Goal: Information Seeking & Learning: Learn about a topic

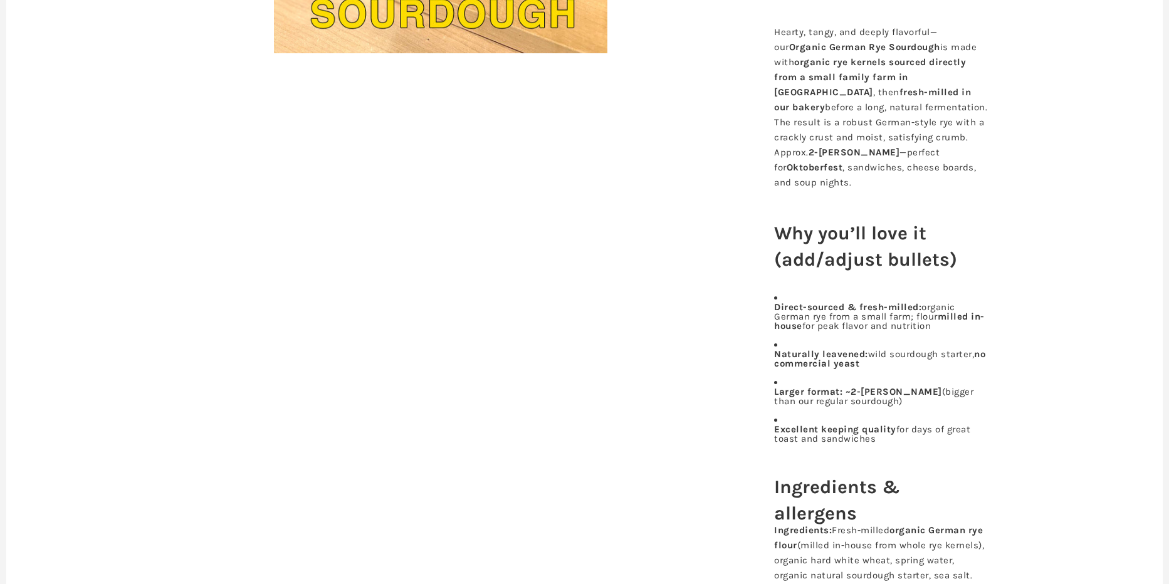
scroll to position [512, 0]
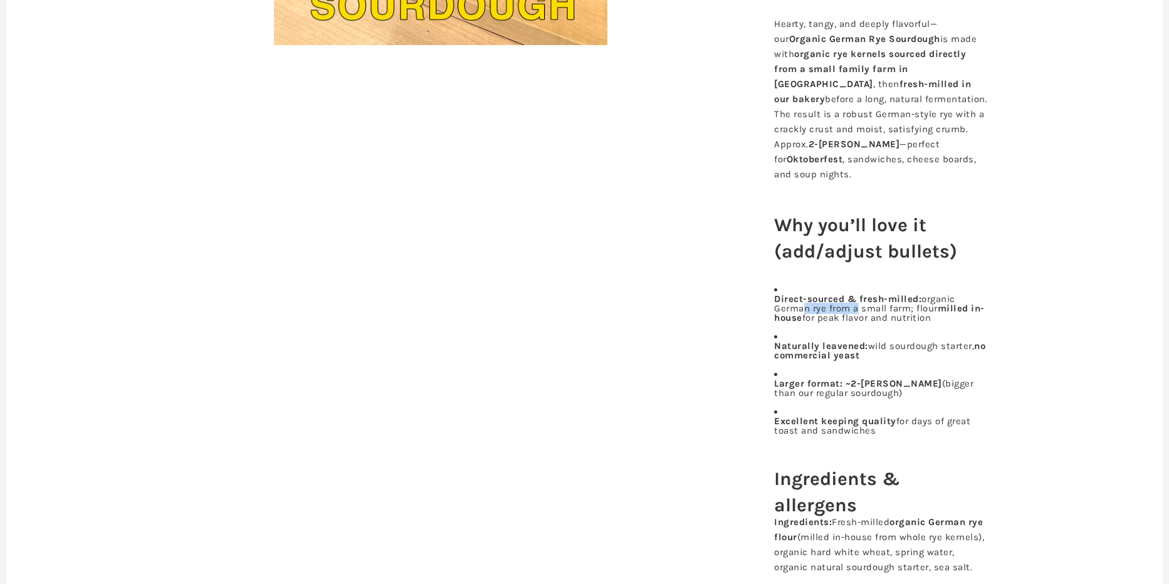
drag, startPoint x: 799, startPoint y: 318, endPoint x: 854, endPoint y: 322, distance: 55.3
click at [854, 322] on p "Direct-sourced & fresh-milled: organic German rye from a small farm; flour mill…" at bounding box center [880, 309] width 213 height 28
drag, startPoint x: 864, startPoint y: 325, endPoint x: 897, endPoint y: 325, distance: 33.2
click at [896, 323] on p "Direct-sourced & fresh-milled: organic German rye from a small farm; flour mill…" at bounding box center [880, 309] width 213 height 28
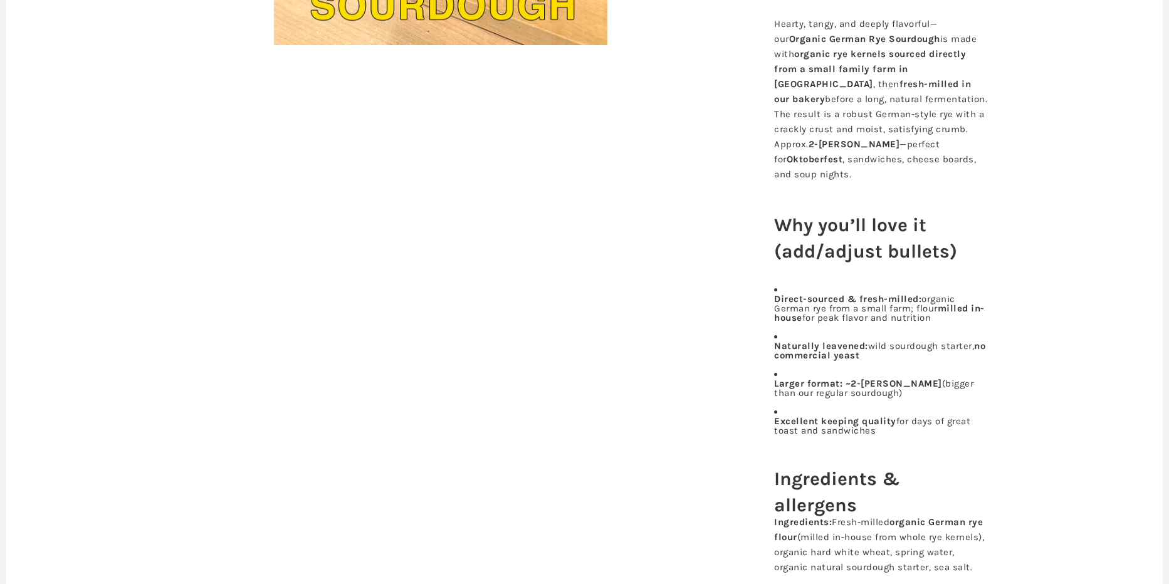
click at [897, 323] on p "Direct-sourced & fresh-milled: organic German rye from a small farm; flour mill…" at bounding box center [880, 309] width 213 height 28
drag, startPoint x: 874, startPoint y: 318, endPoint x: 949, endPoint y: 318, distance: 75.2
click at [949, 318] on p "Direct-sourced & fresh-milled: organic German rye from a small farm; flour mill…" at bounding box center [880, 309] width 213 height 28
click at [949, 319] on b "milled in-house" at bounding box center [879, 313] width 211 height 21
drag, startPoint x: 924, startPoint y: 317, endPoint x: 835, endPoint y: 317, distance: 89.0
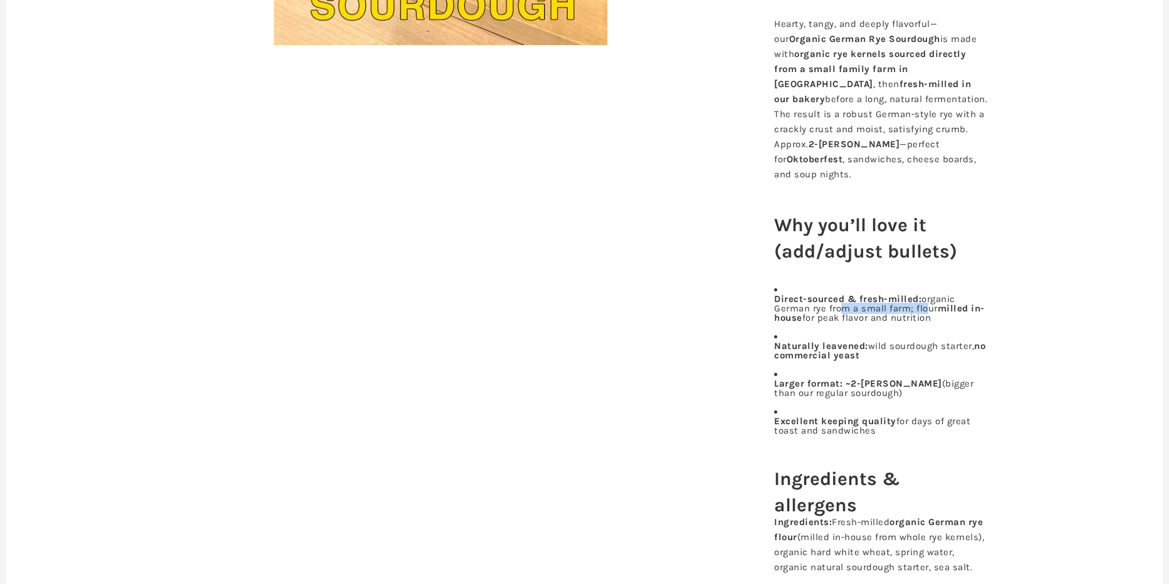
click at [836, 317] on p "Direct-sourced & fresh-milled: organic German rye from a small farm; flour mill…" at bounding box center [880, 309] width 213 height 28
click at [835, 317] on p "Direct-sourced & fresh-milled: organic German rye from a small farm; flour mill…" at bounding box center [880, 309] width 213 height 28
drag, startPoint x: 901, startPoint y: 345, endPoint x: 906, endPoint y: 370, distance: 25.6
click at [907, 360] on li "Naturally leavened: wild sourdough starter, no commercial yeast" at bounding box center [880, 346] width 213 height 28
click at [906, 360] on p "Naturally leavened: wild sourdough starter, no commercial yeast" at bounding box center [880, 351] width 213 height 19
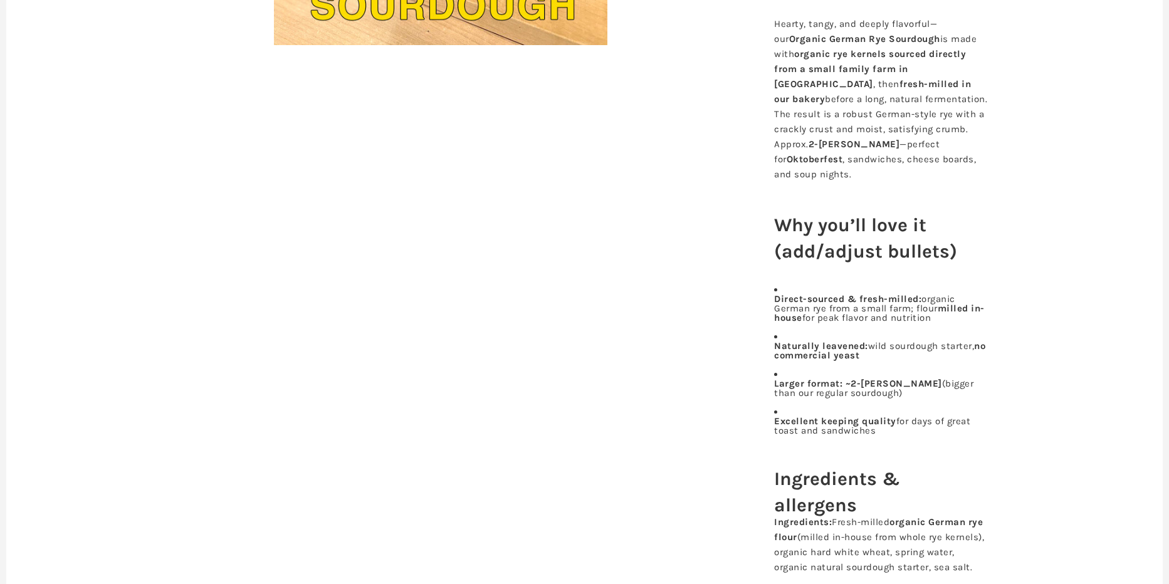
drag, startPoint x: 836, startPoint y: 397, endPoint x: 898, endPoint y: 407, distance: 62.1
click at [898, 398] on p "Larger format: ~2-lb loaf (bigger than our regular sourdough)" at bounding box center [880, 388] width 213 height 19
drag, startPoint x: 898, startPoint y: 407, endPoint x: 834, endPoint y: 408, distance: 64.0
click at [896, 398] on p "Larger format: ~2-lb loaf (bigger than our regular sourdough)" at bounding box center [880, 388] width 213 height 19
drag, startPoint x: 829, startPoint y: 411, endPoint x: 870, endPoint y: 414, distance: 41.5
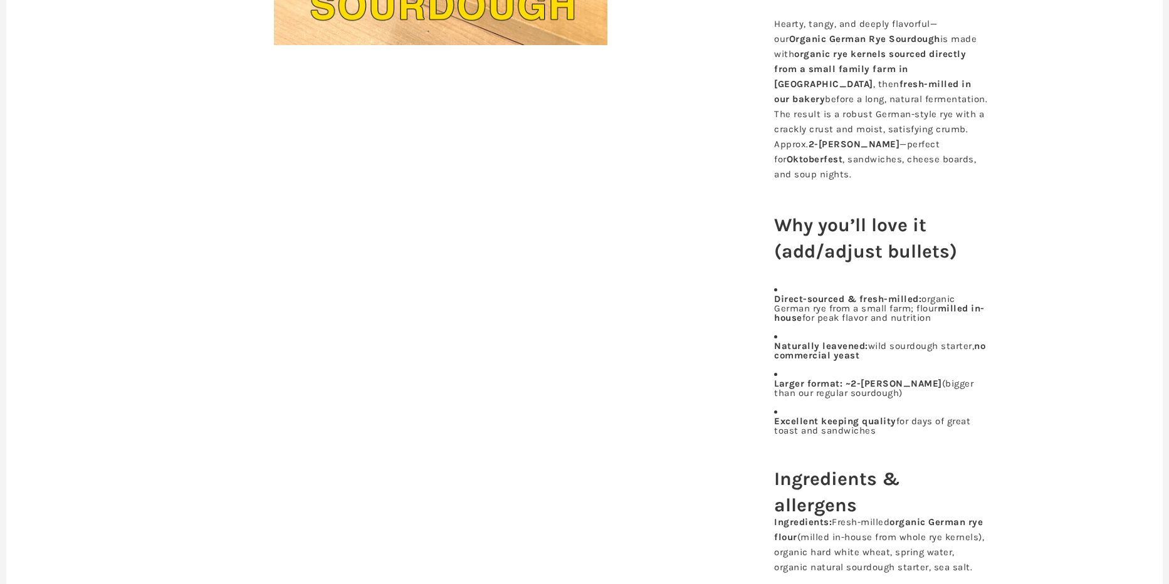
click at [869, 414] on ul "Direct-sourced & fresh-milled: organic German rye from a small farm; flour mill…" at bounding box center [880, 360] width 213 height 150
click at [870, 414] on ul "Direct-sourced & fresh-milled: organic German rye from a small farm; flour mill…" at bounding box center [880, 360] width 213 height 150
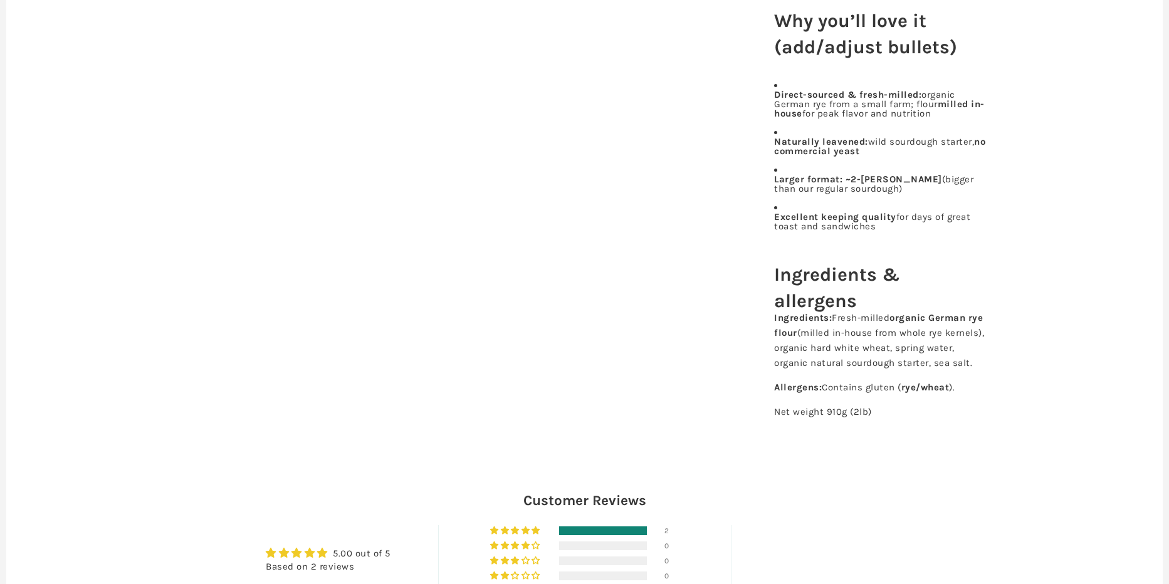
scroll to position [722, 0]
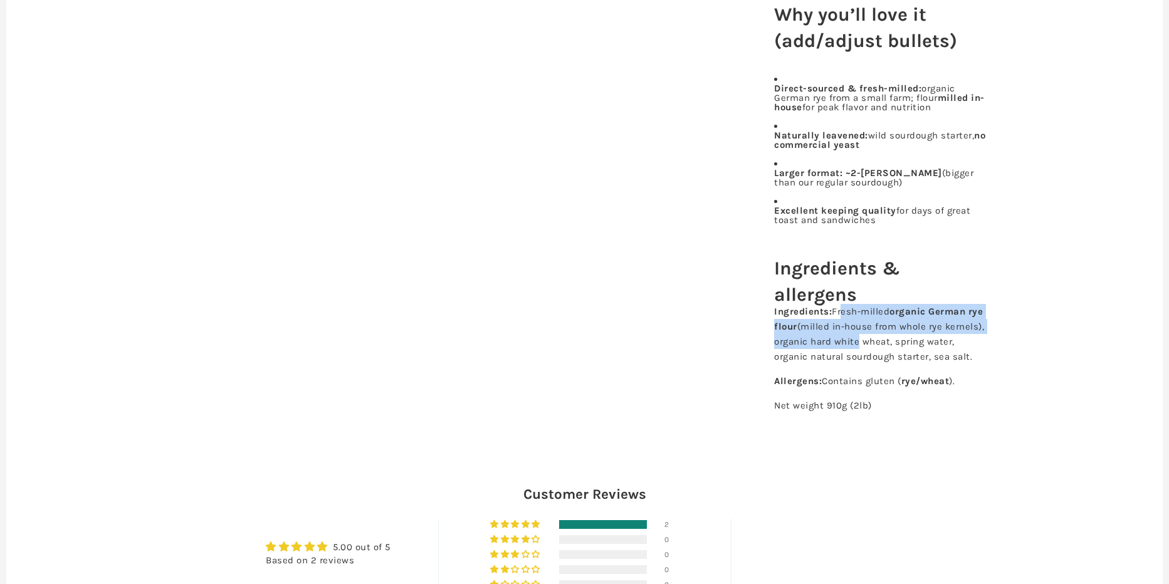
drag, startPoint x: 839, startPoint y: 303, endPoint x: 882, endPoint y: 330, distance: 50.6
click at [894, 329] on p "Ingredients: Fresh-milled organic German rye flour (milled in-house from whole …" at bounding box center [880, 334] width 213 height 60
drag, startPoint x: 881, startPoint y: 330, endPoint x: 813, endPoint y: 328, distance: 67.7
click at [878, 330] on p "Ingredients: Fresh-milled organic German rye flour (milled in-house from whole …" at bounding box center [880, 334] width 213 height 60
drag, startPoint x: 852, startPoint y: 333, endPoint x: 905, endPoint y: 337, distance: 53.4
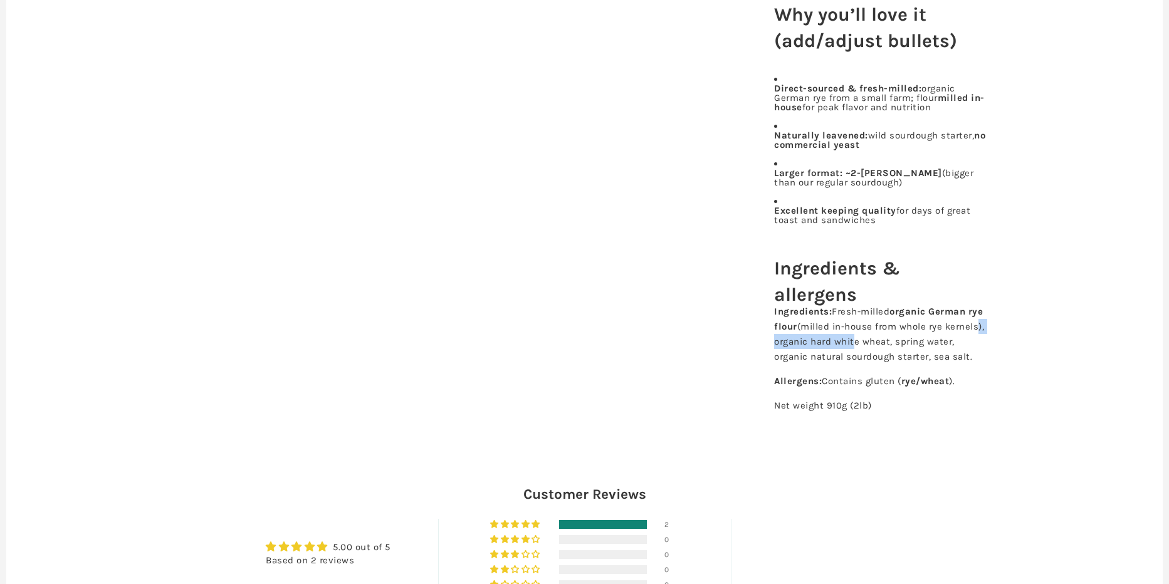
click at [905, 337] on p "Ingredients: Fresh-milled organic German rye flour (milled in-house from whole …" at bounding box center [880, 334] width 213 height 60
click at [906, 337] on p "Ingredients: Fresh-milled organic German rye flour (milled in-house from whole …" at bounding box center [880, 334] width 213 height 60
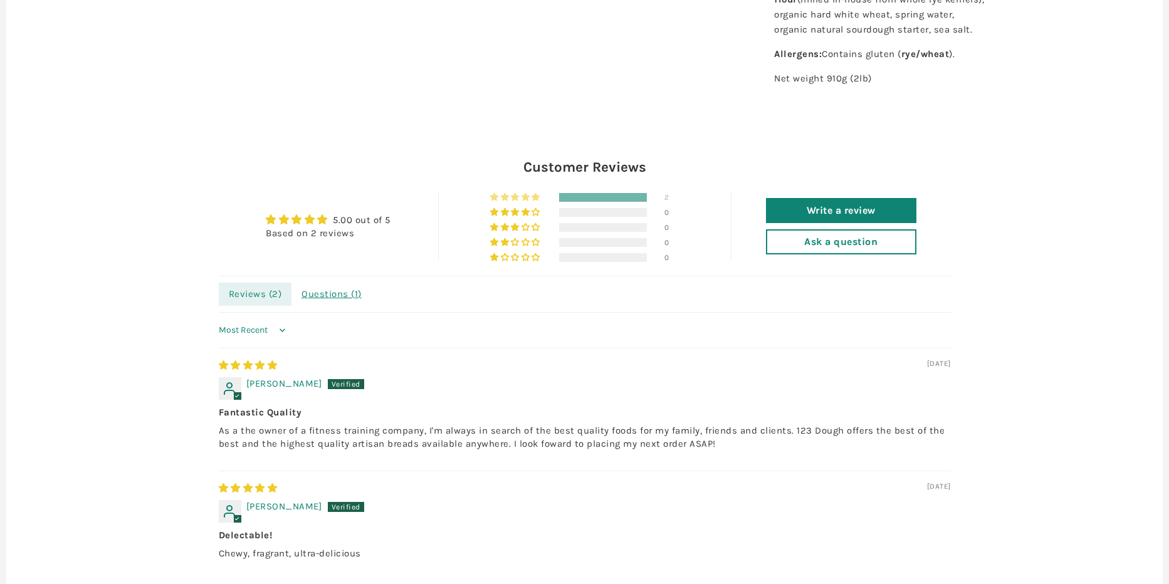
scroll to position [1073, 0]
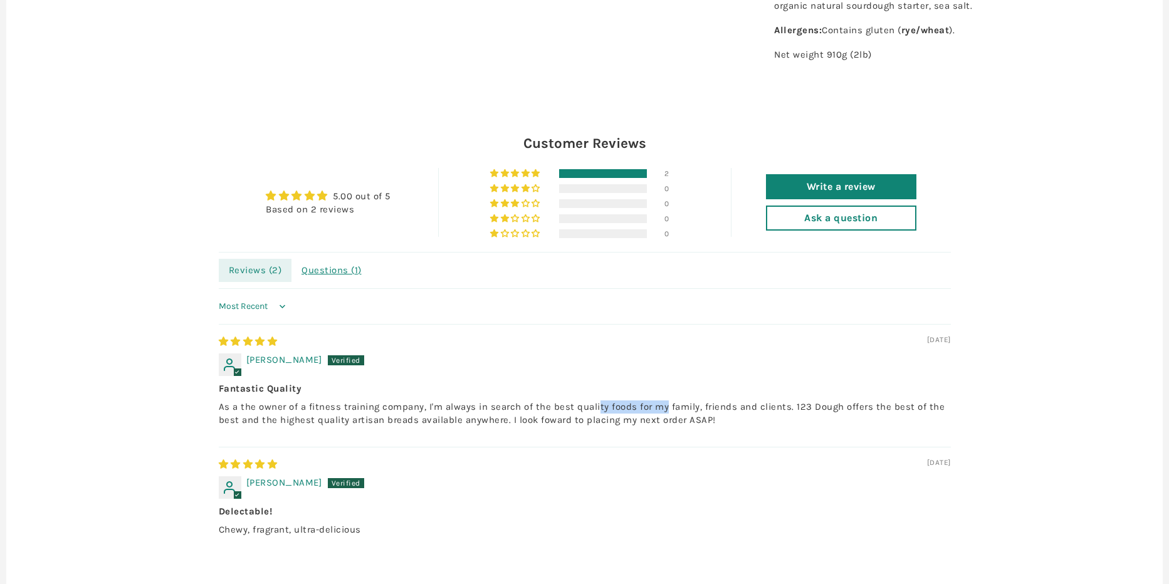
drag, startPoint x: 596, startPoint y: 409, endPoint x: 667, endPoint y: 409, distance: 70.8
click at [667, 409] on p "As a the owner of a fitness training company, I'm always in search of the best …" at bounding box center [585, 414] width 732 height 26
drag, startPoint x: 604, startPoint y: 412, endPoint x: 681, endPoint y: 412, distance: 77.7
click at [681, 412] on p "As a the owner of a fitness training company, I'm always in search of the best …" at bounding box center [585, 414] width 732 height 26
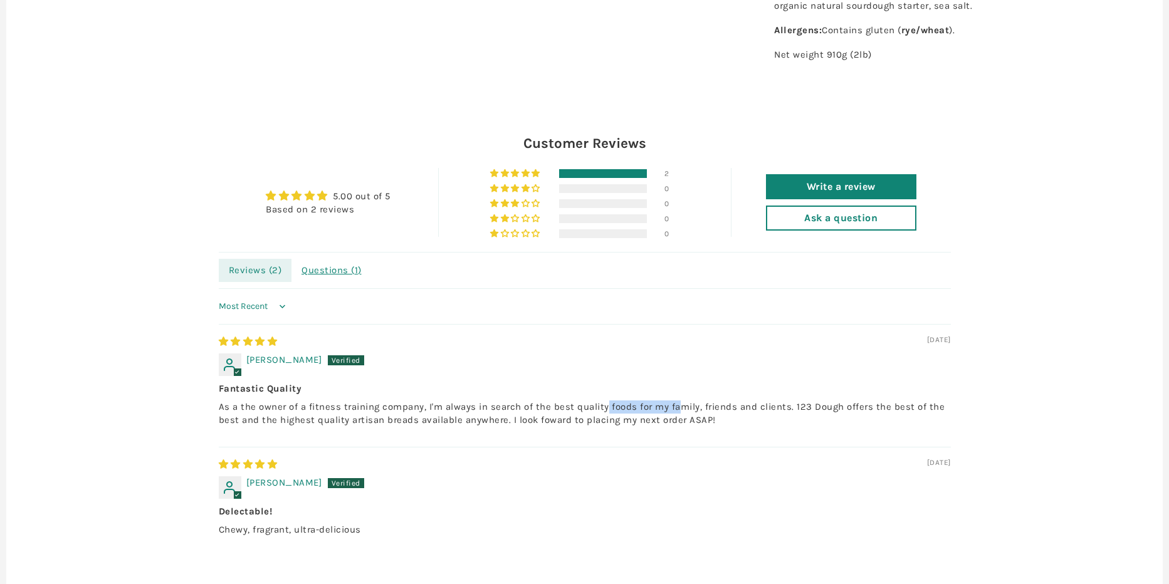
click at [681, 412] on p "As a the owner of a fitness training company, I'm always in search of the best …" at bounding box center [585, 414] width 732 height 26
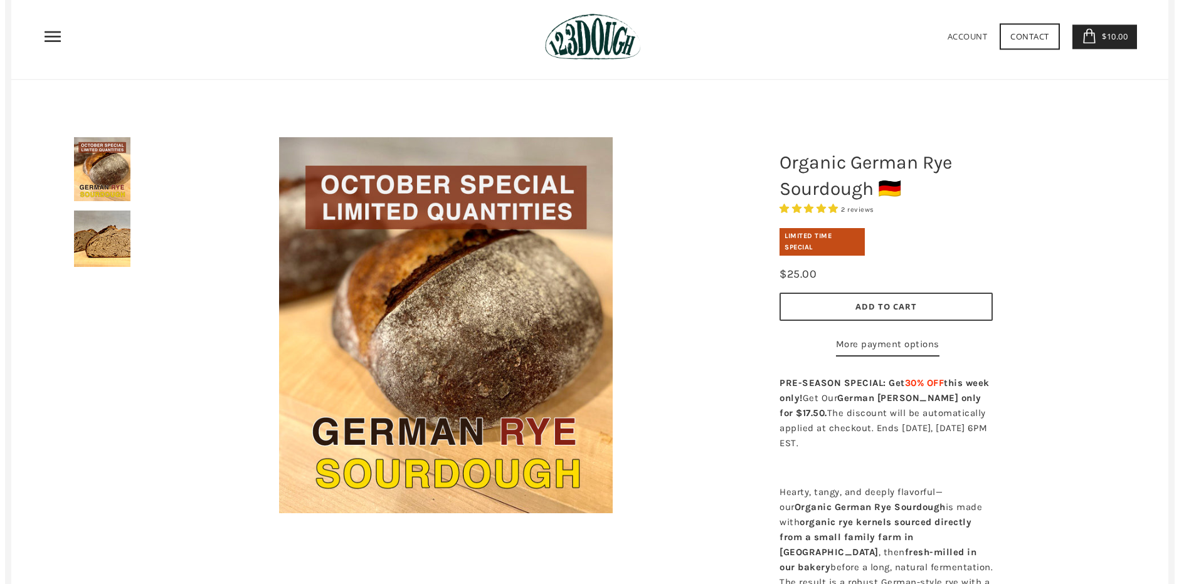
scroll to position [0, 0]
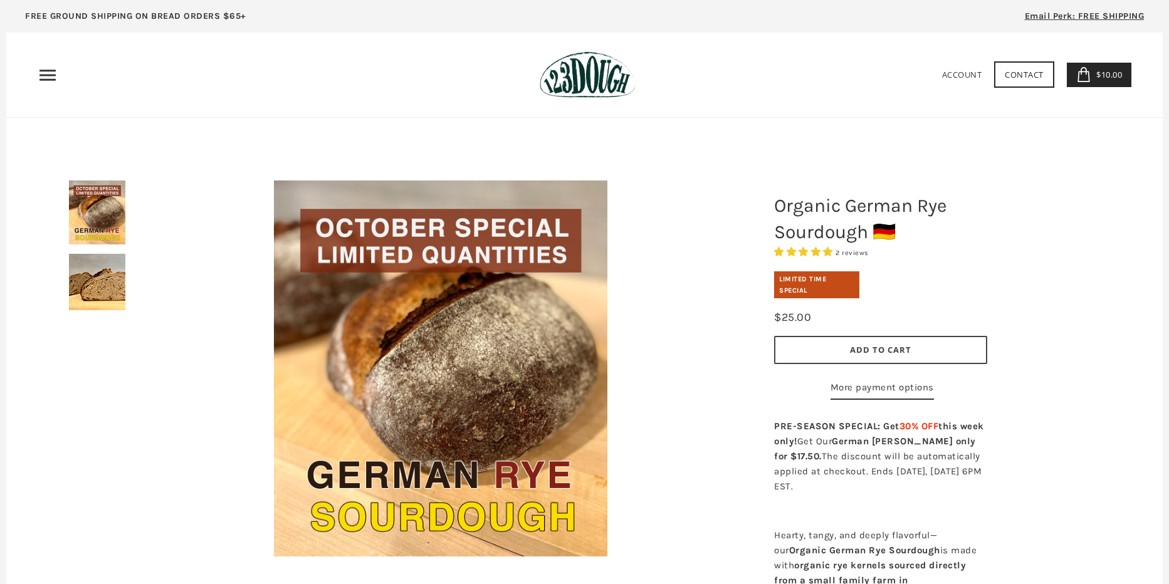
click at [55, 75] on use "Primary" at bounding box center [47, 75] width 16 height 11
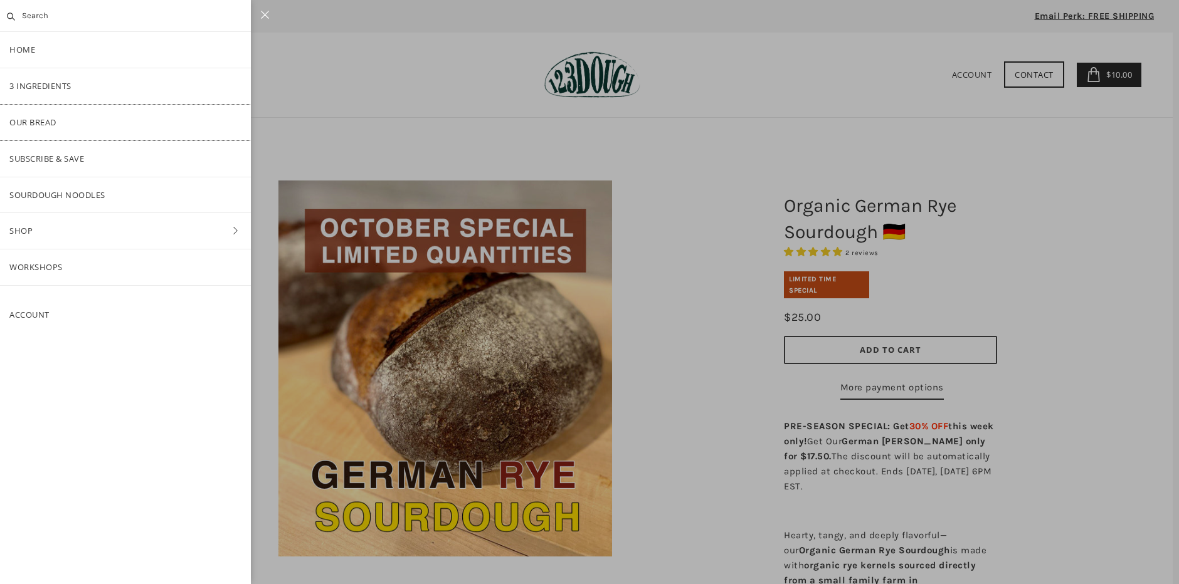
drag, startPoint x: 45, startPoint y: 126, endPoint x: 71, endPoint y: 68, distance: 64.2
click at [45, 126] on link "Our Bread" at bounding box center [125, 123] width 251 height 36
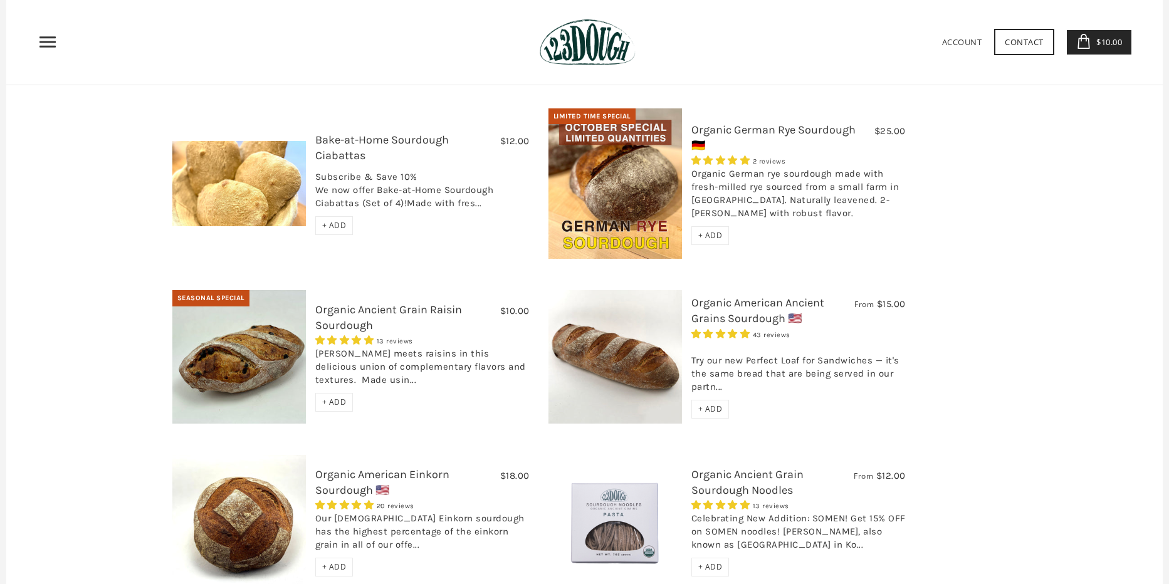
scroll to position [491, 0]
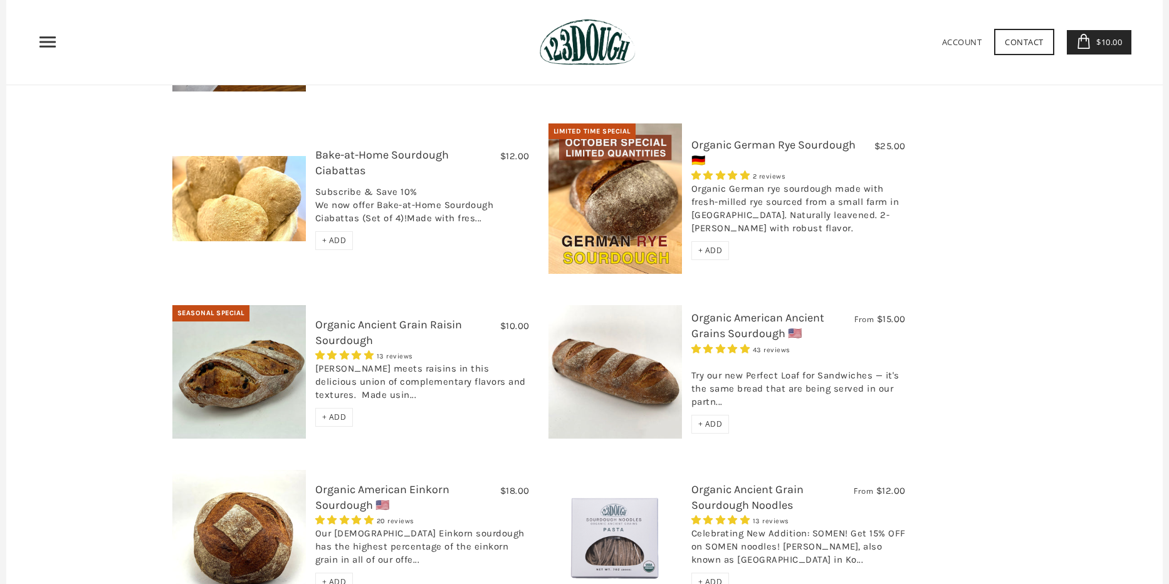
click at [251, 333] on img at bounding box center [239, 372] width 134 height 134
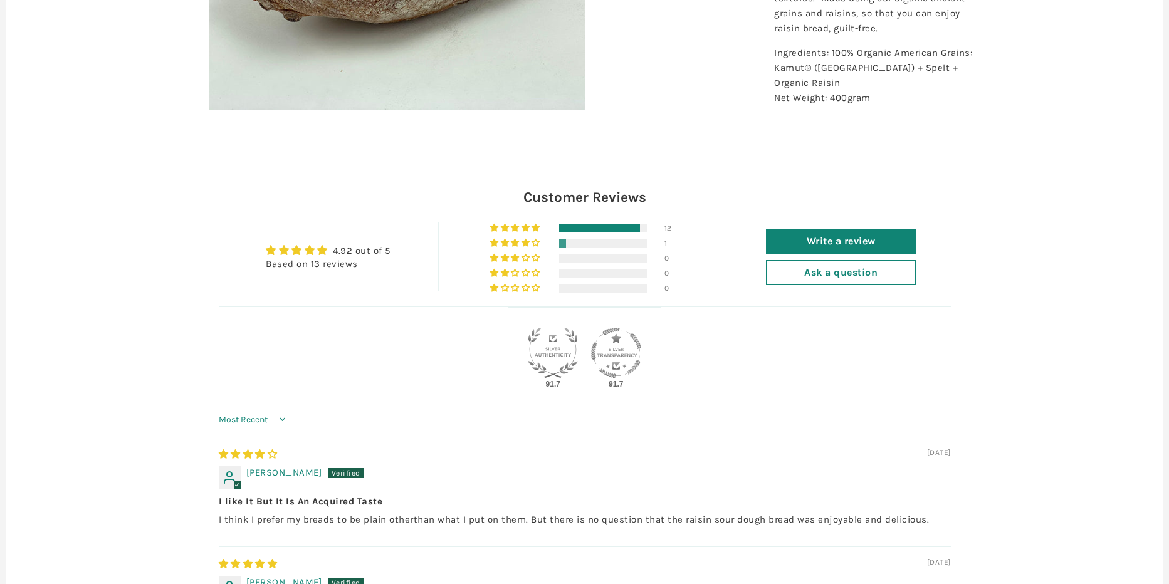
scroll to position [622, 0]
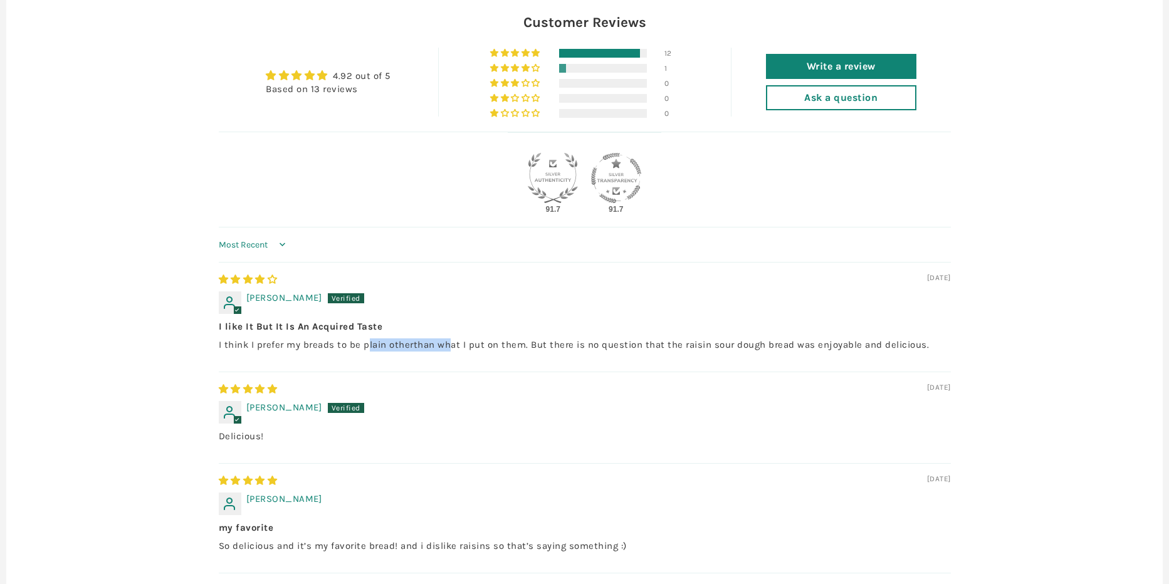
drag, startPoint x: 365, startPoint y: 353, endPoint x: 465, endPoint y: 353, distance: 99.0
click at [464, 352] on p "I think I prefer my breads to be plain otherthan what I put on them. But there …" at bounding box center [585, 345] width 732 height 13
click at [465, 352] on p "I think I prefer my breads to be plain otherthan what I put on them. But there …" at bounding box center [585, 345] width 732 height 13
drag, startPoint x: 427, startPoint y: 354, endPoint x: 574, endPoint y: 359, distance: 146.8
click at [567, 352] on p "I think I prefer my breads to be plain otherthan what I put on them. But there …" at bounding box center [585, 345] width 732 height 13
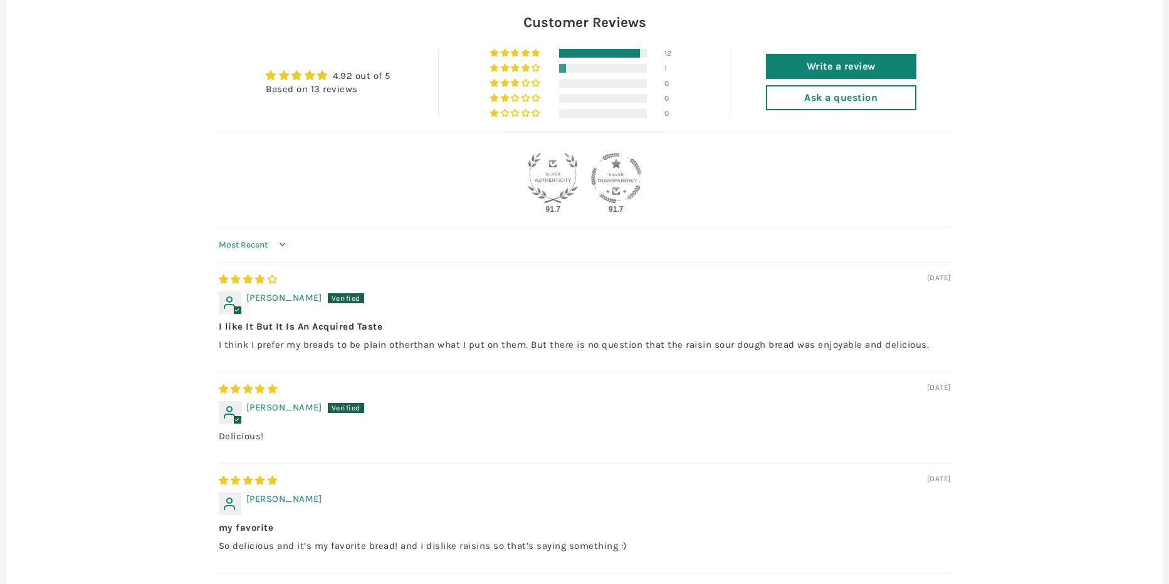
click at [574, 352] on p "I think I prefer my breads to be plain otherthan what I put on them. But there …" at bounding box center [585, 345] width 732 height 13
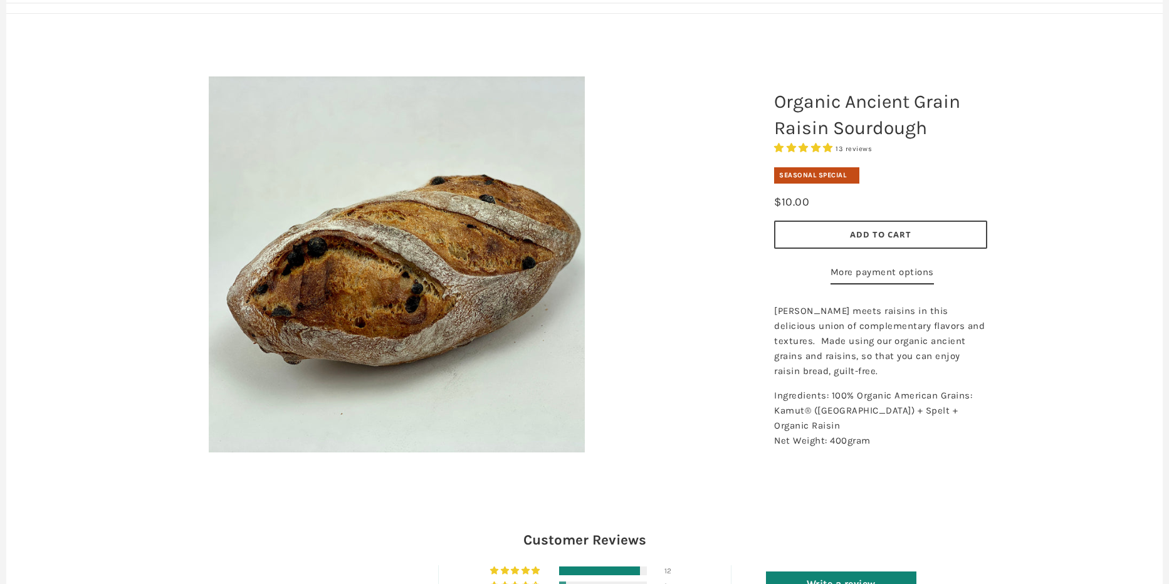
scroll to position [0, 0]
